Goal: Check status: Check status

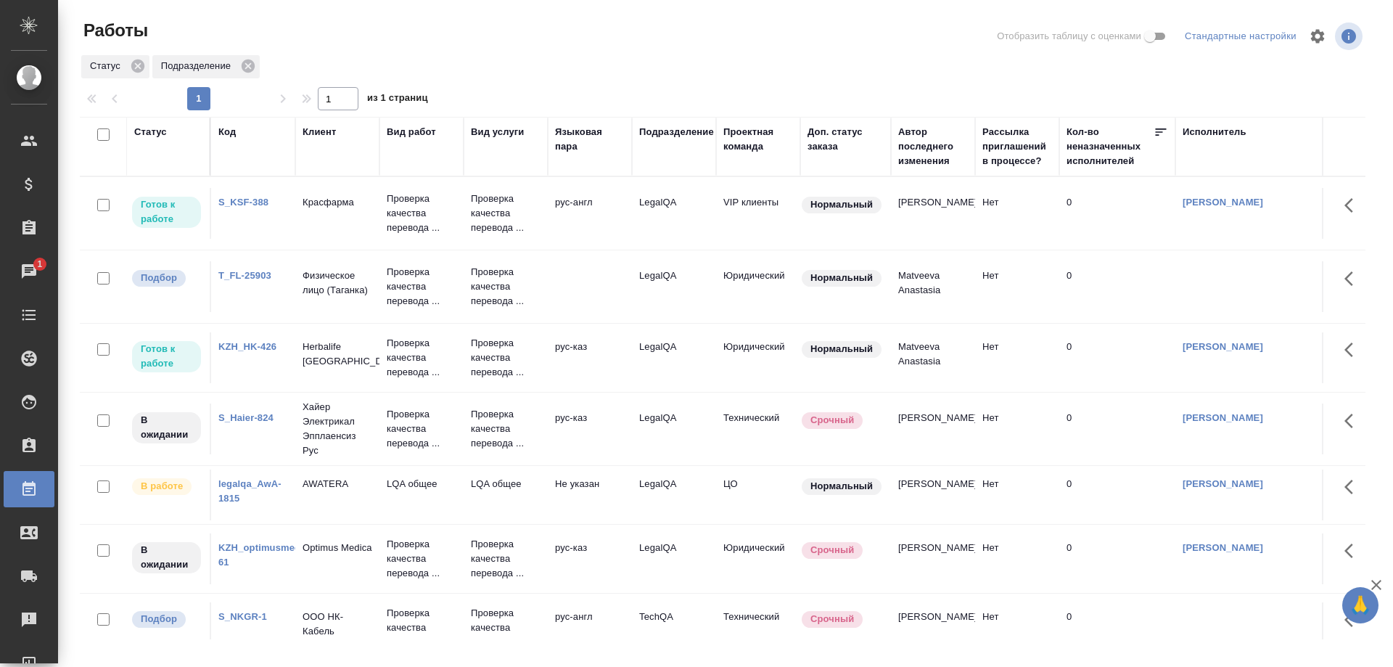
click at [234, 197] on link "S_KSF-388" at bounding box center [243, 202] width 50 height 11
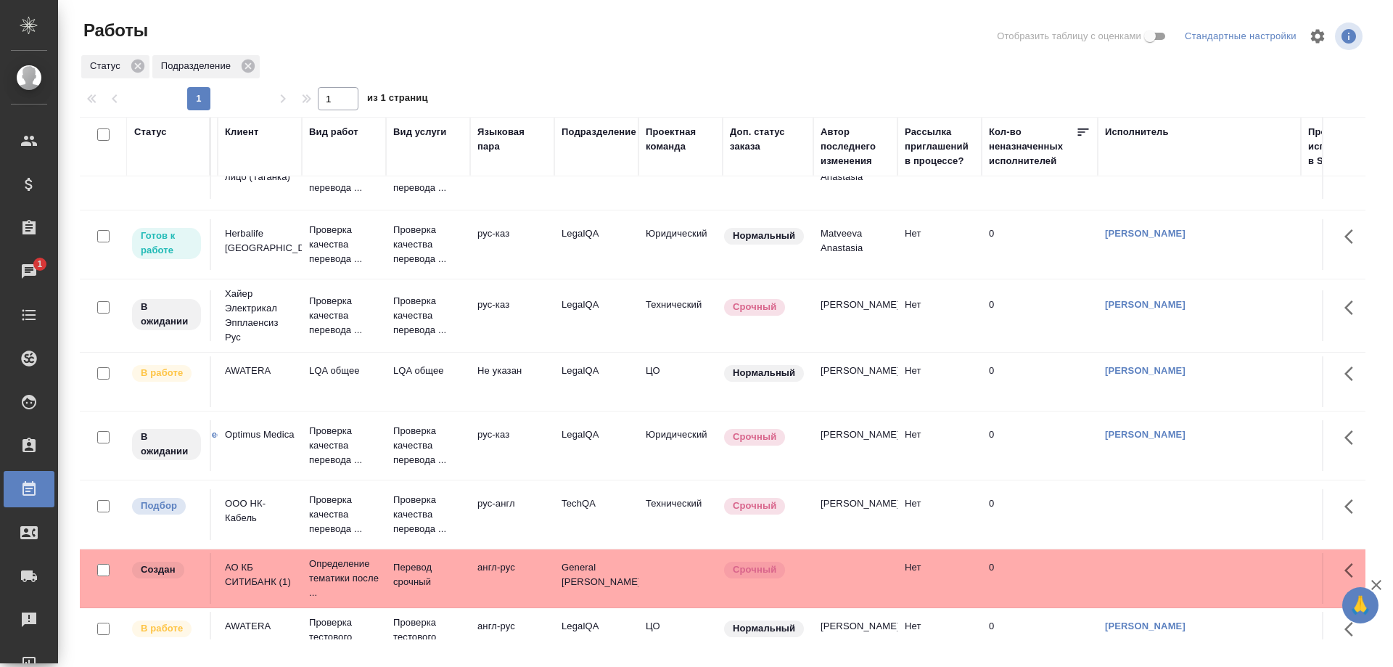
scroll to position [113, 0]
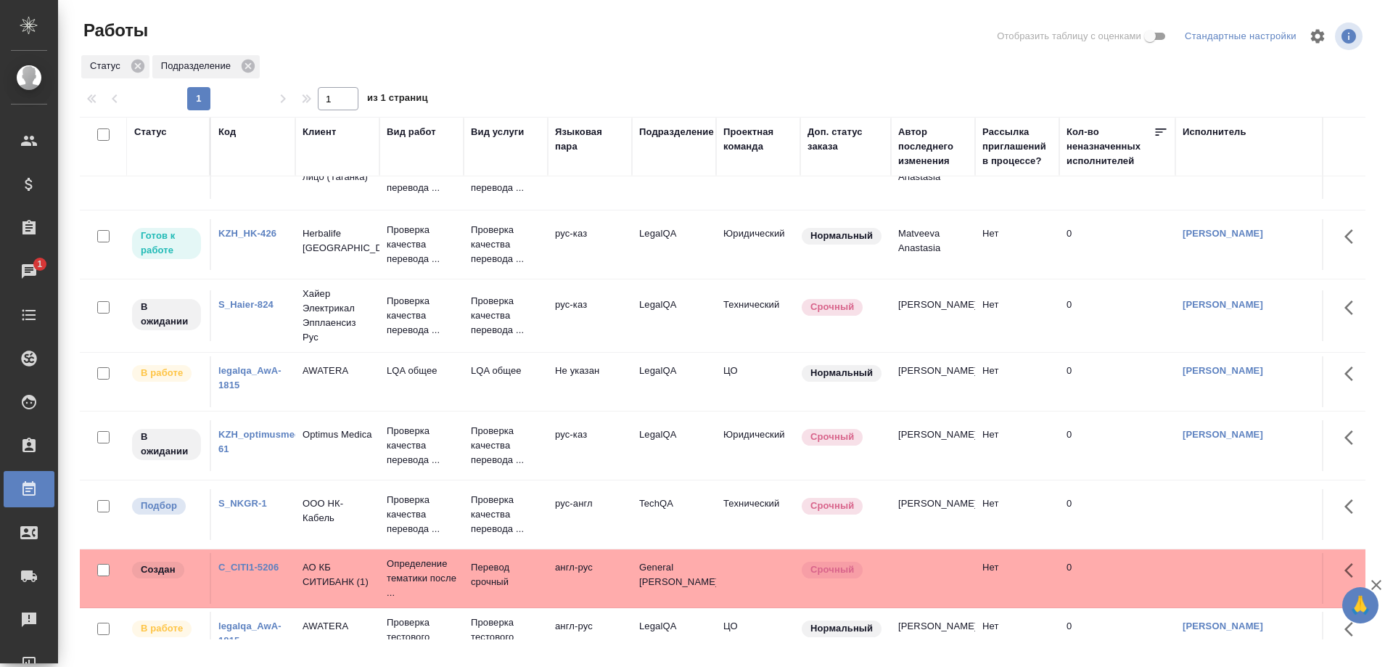
click at [251, 231] on link "KZH_HK-426" at bounding box center [247, 233] width 58 height 11
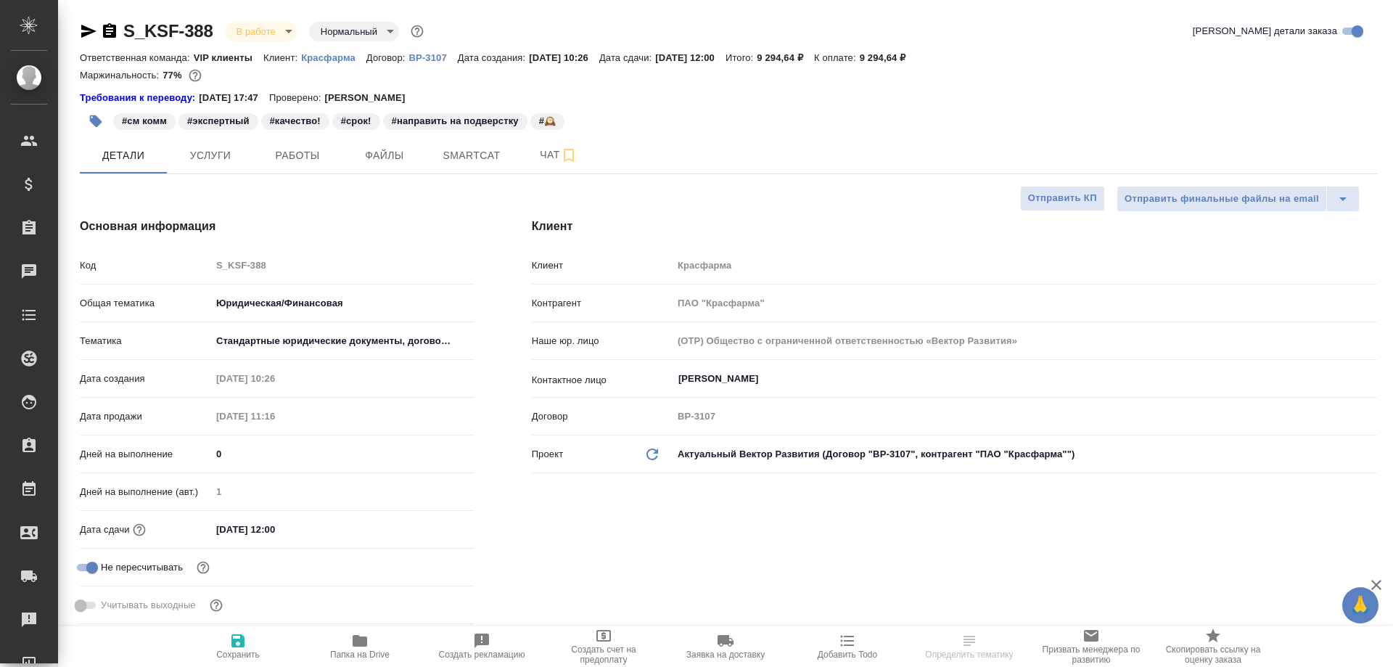
select select "RU"
type textarea "x"
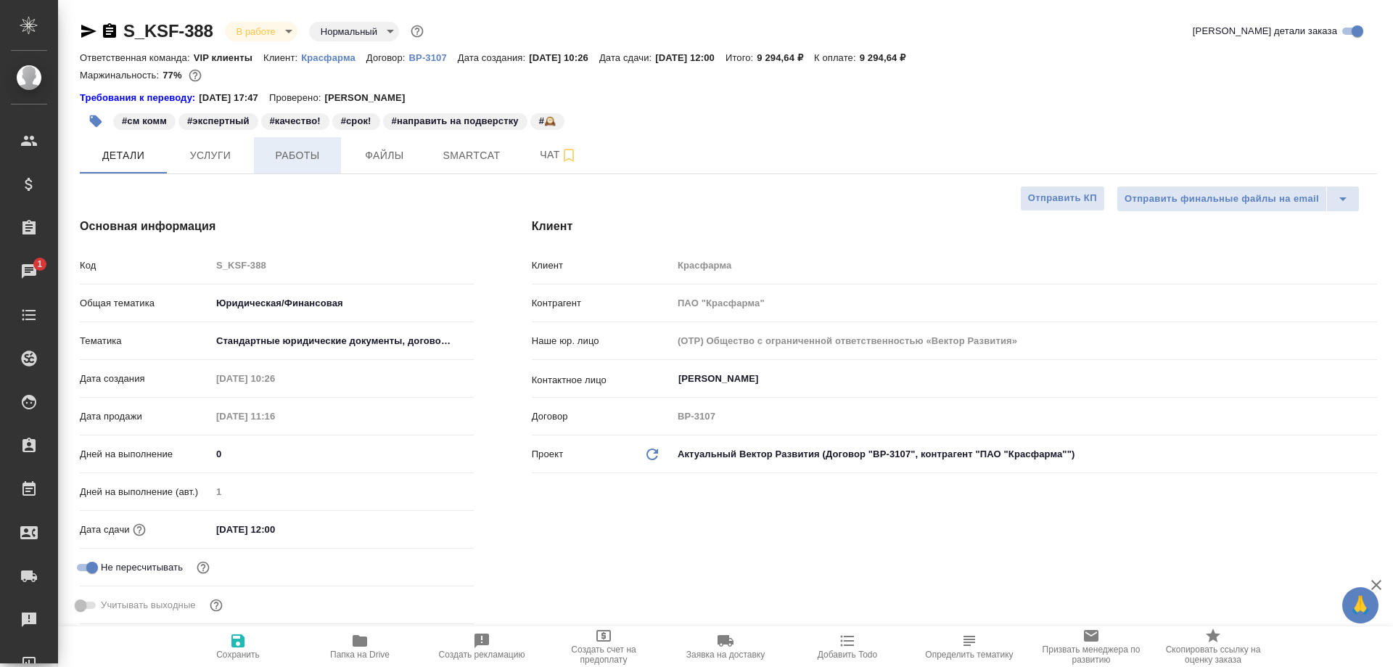
click at [307, 158] on span "Работы" at bounding box center [298, 156] width 70 height 18
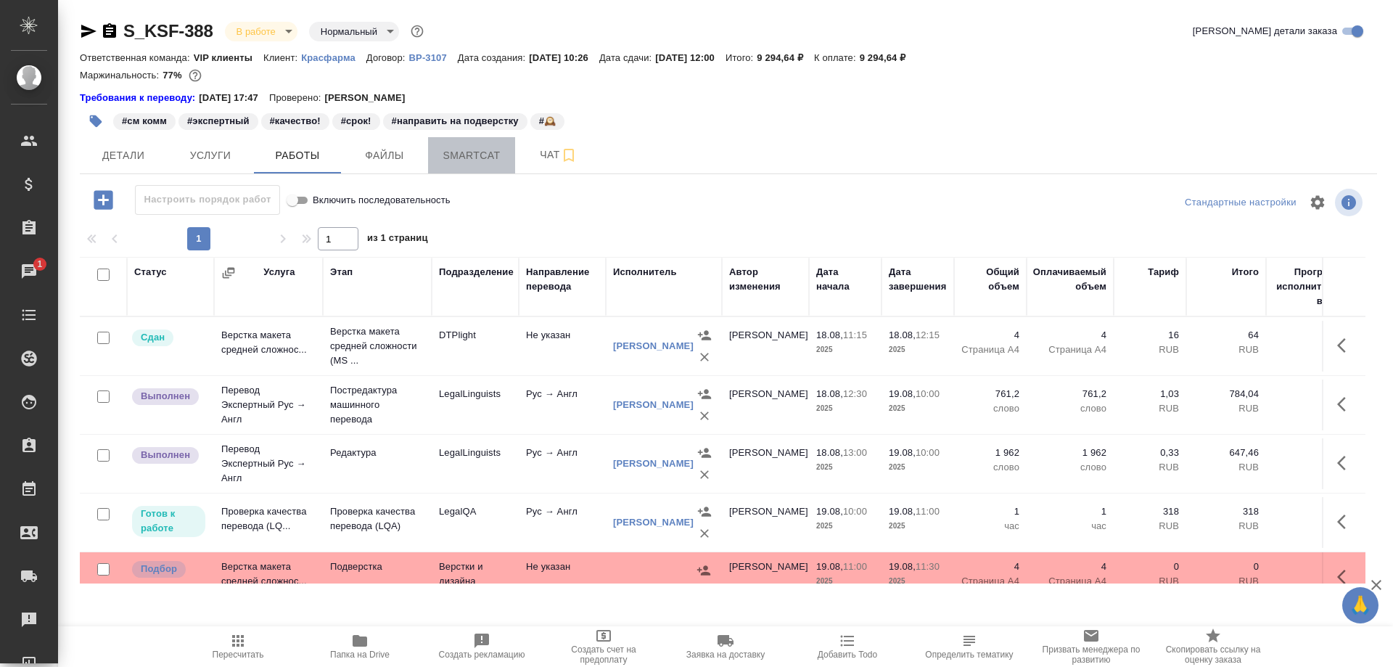
click at [463, 152] on span "Smartcat" at bounding box center [472, 156] width 70 height 18
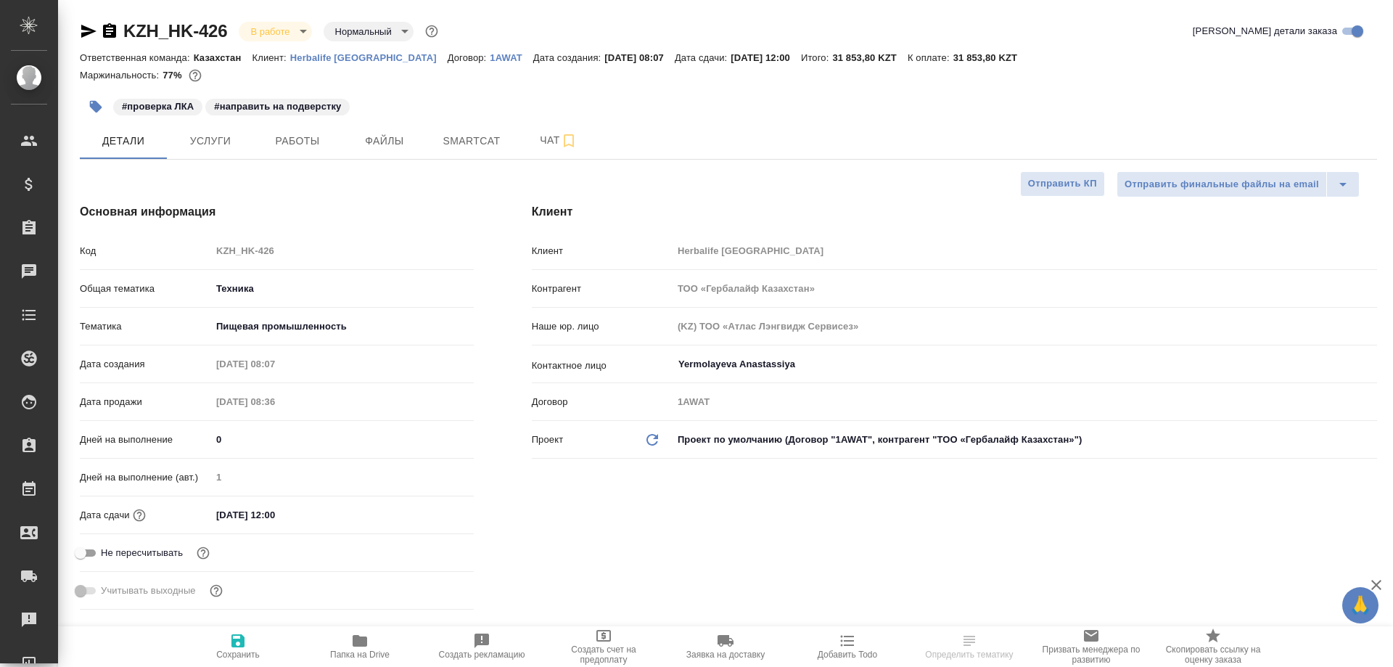
select select "RU"
type textarea "x"
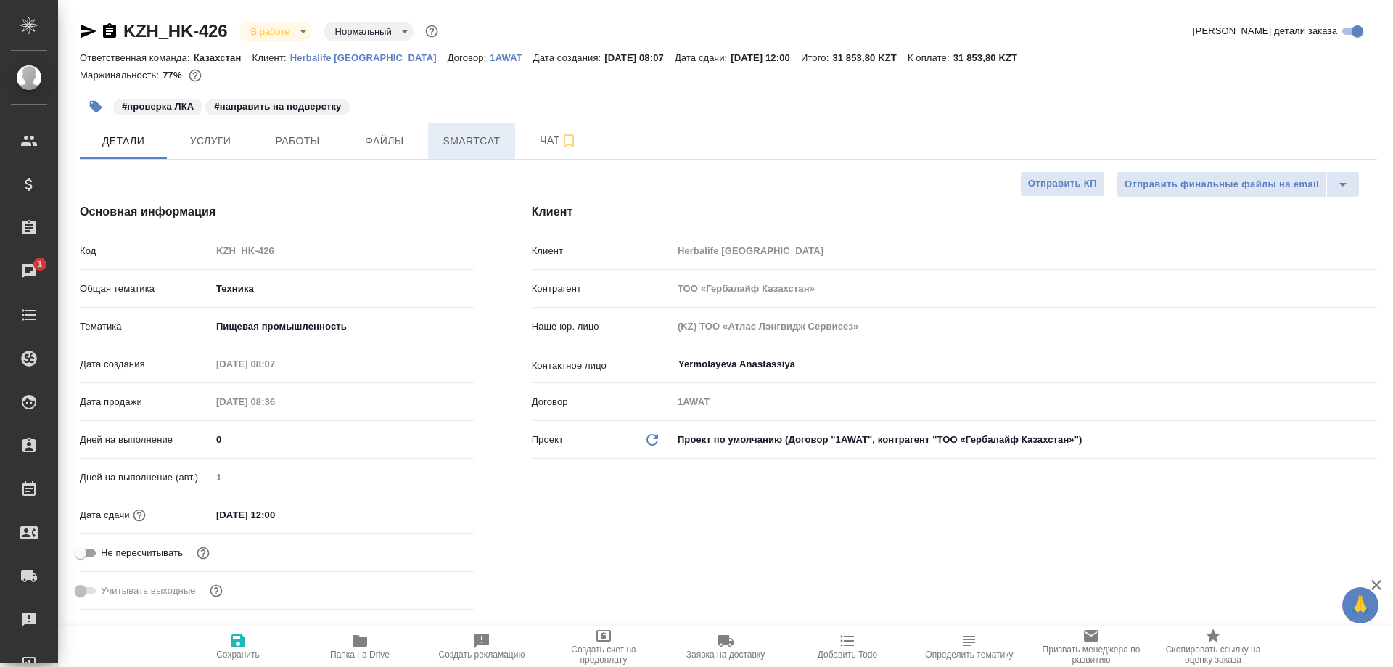
click at [457, 131] on button "Smartcat" at bounding box center [471, 141] width 87 height 36
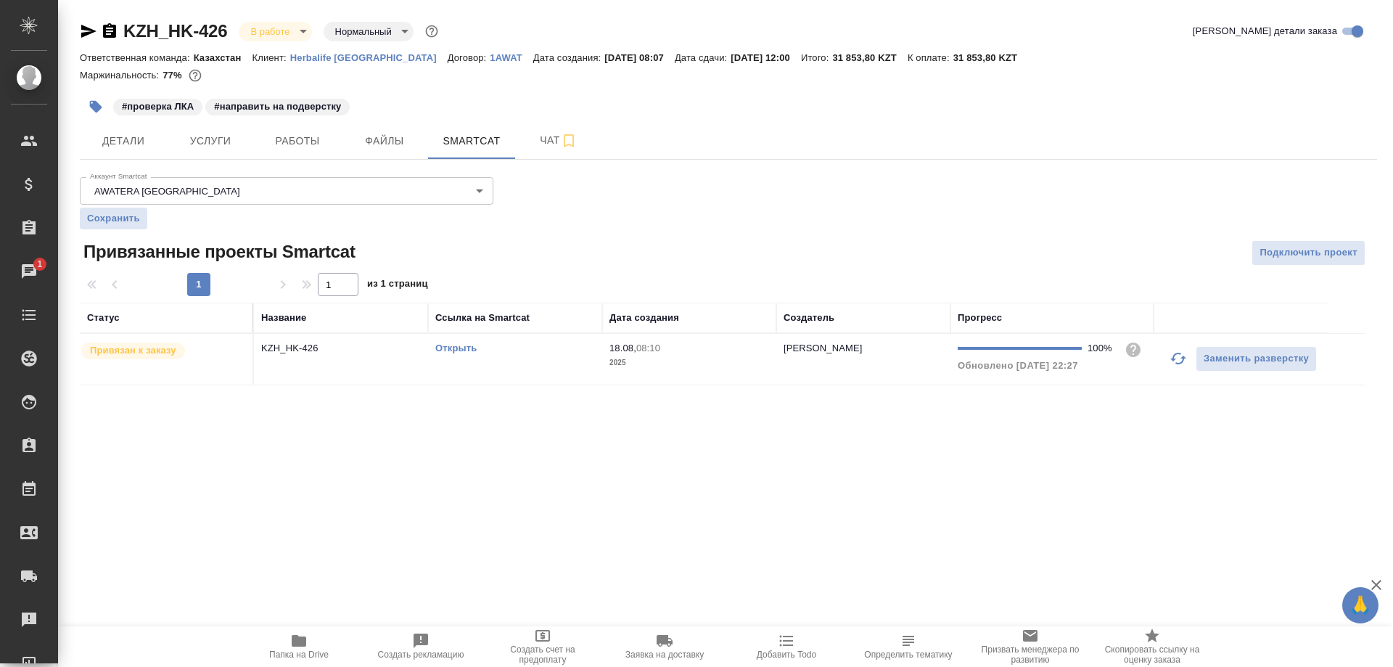
click at [445, 352] on link "Открыть" at bounding box center [455, 347] width 41 height 11
click at [455, 345] on link "Открыть" at bounding box center [455, 347] width 41 height 11
